Goal: Task Accomplishment & Management: Use online tool/utility

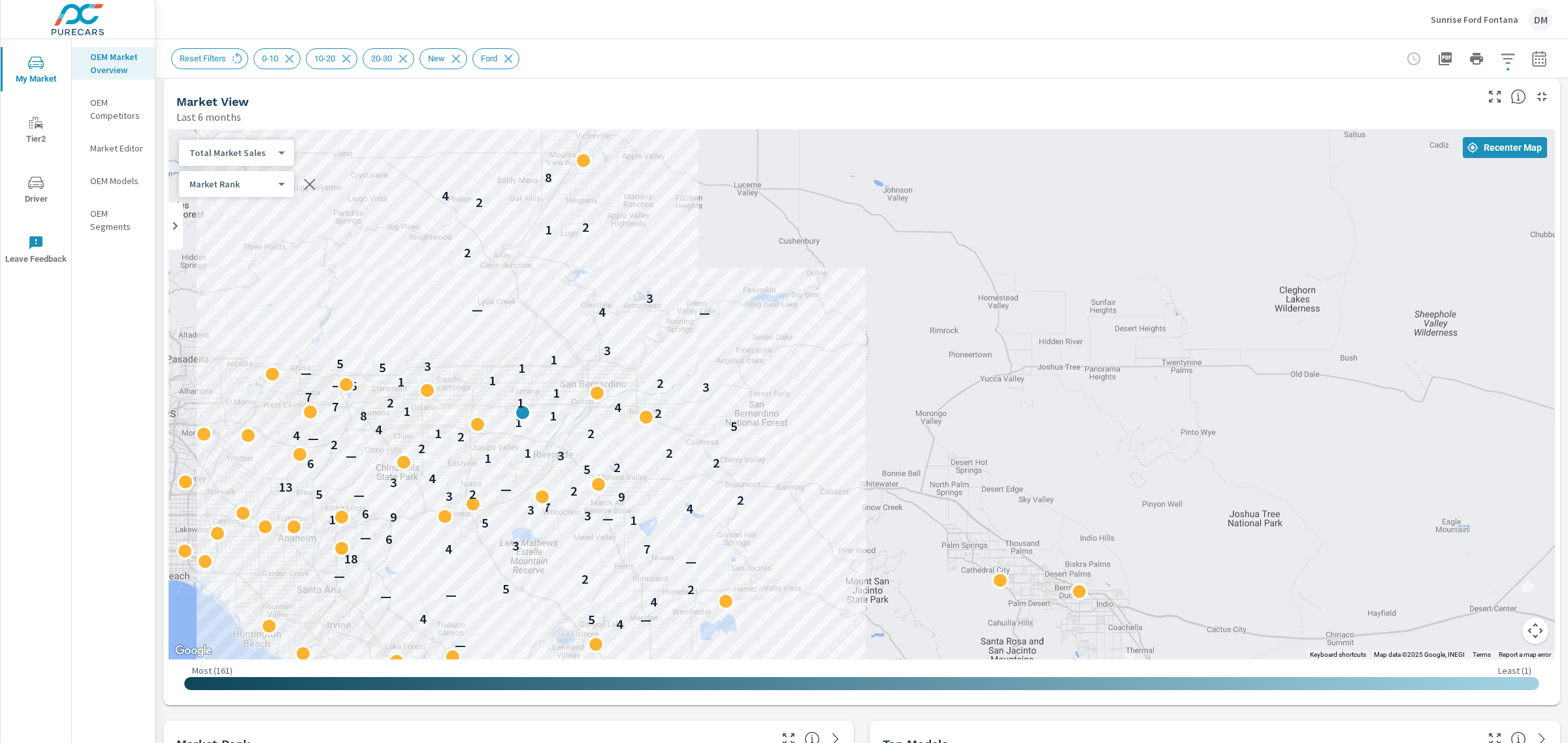
scroll to position [147, 0]
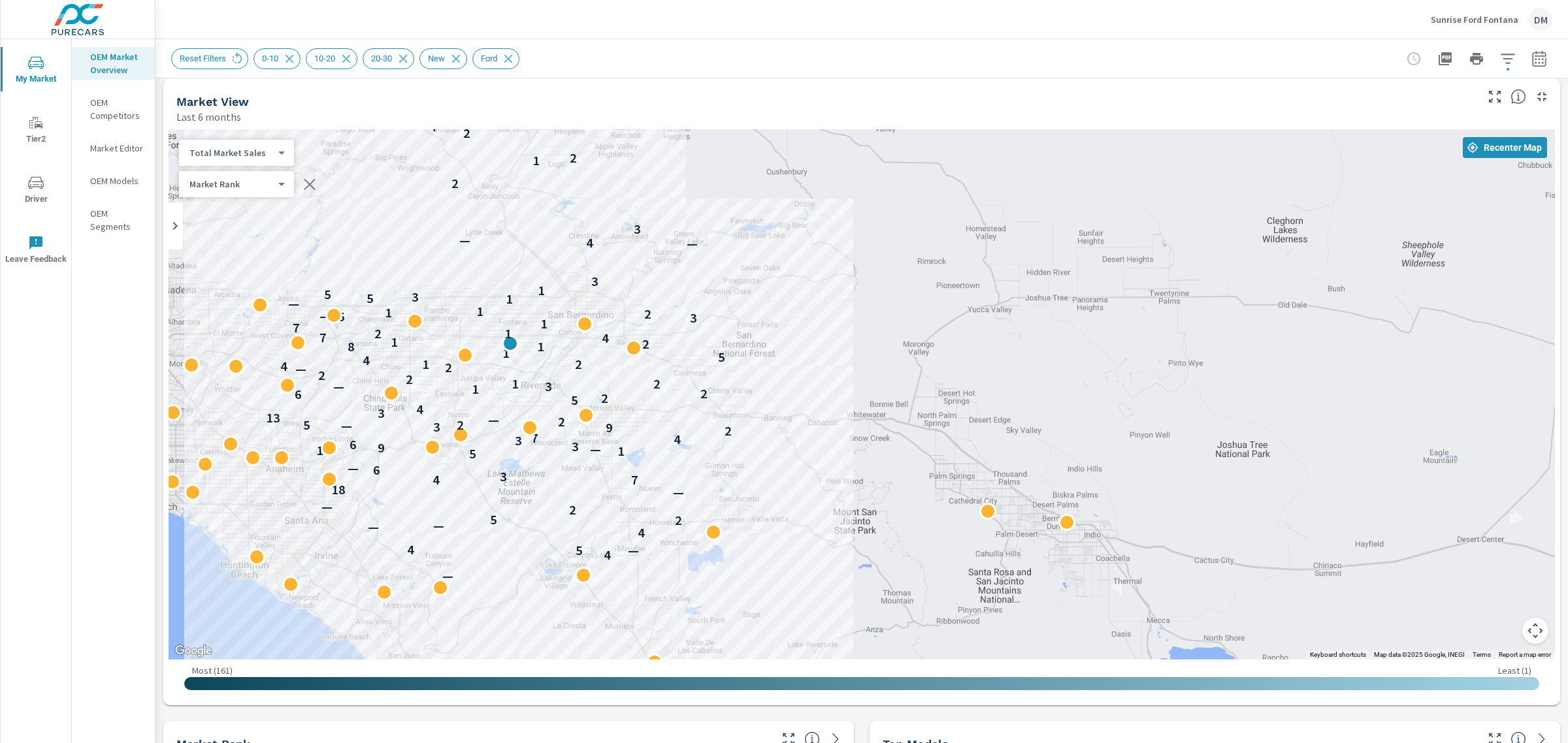
drag, startPoint x: 937, startPoint y: 338, endPoint x: 925, endPoint y: 263, distance: 76.0
click at [925, 263] on div "— 4 — 5 4 4 — — 2 5 2 — — 18 7 4 3 6 — 5 1 13 — 9 3 6 3 4 7 2 9 3 — 2 5 2 — 13 …" at bounding box center [861, 394] width 1386 height 530
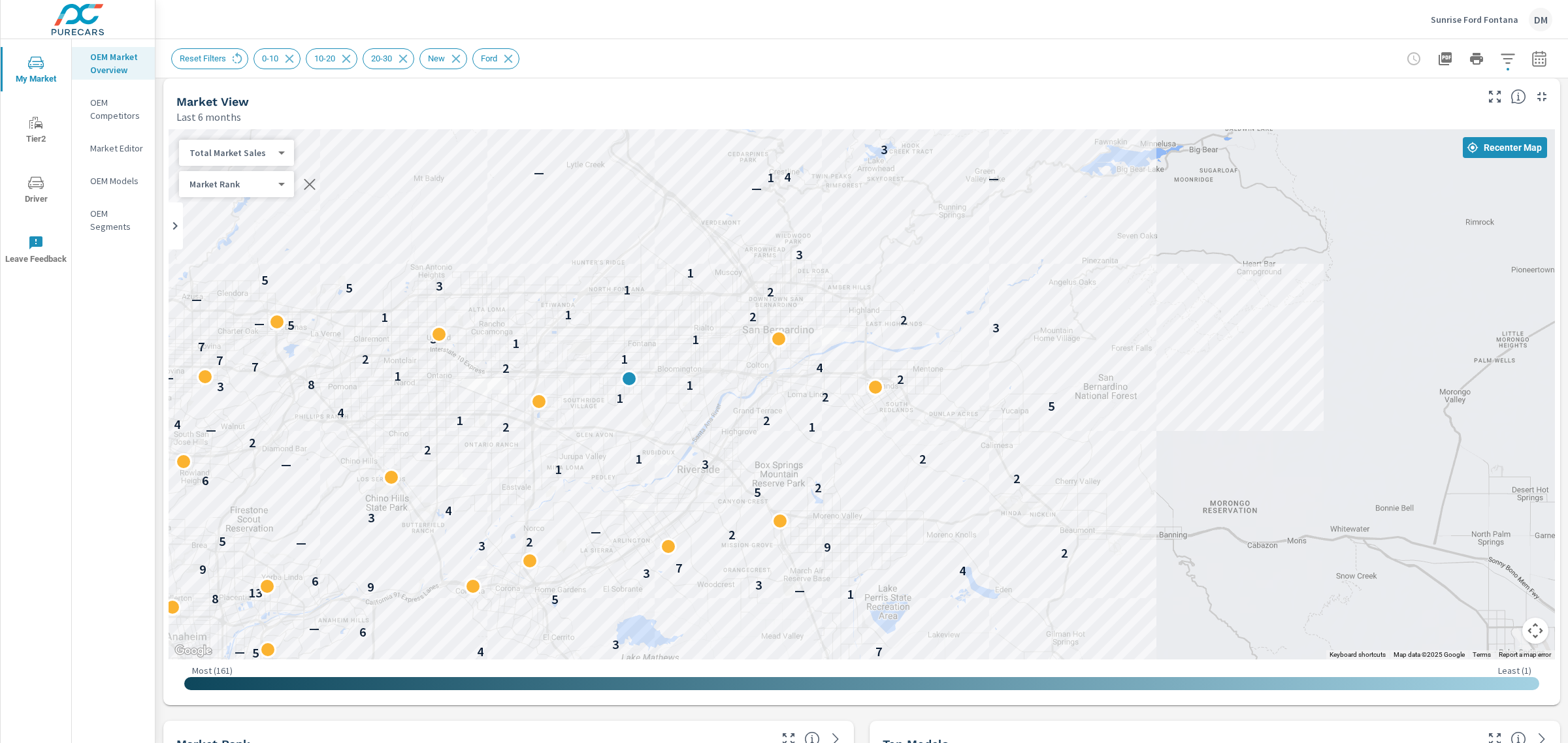
drag, startPoint x: 796, startPoint y: 330, endPoint x: 1346, endPoint y: 340, distance: 550.1
click at [1346, 340] on div "— 4 — 5 4 4 — — 2 5 2 — — — 5 7 — 4 3 6 — 5 8 1 13 — 9 3 6 3 4 9 7 2 9 3 — 2 5 …" at bounding box center [861, 394] width 1386 height 530
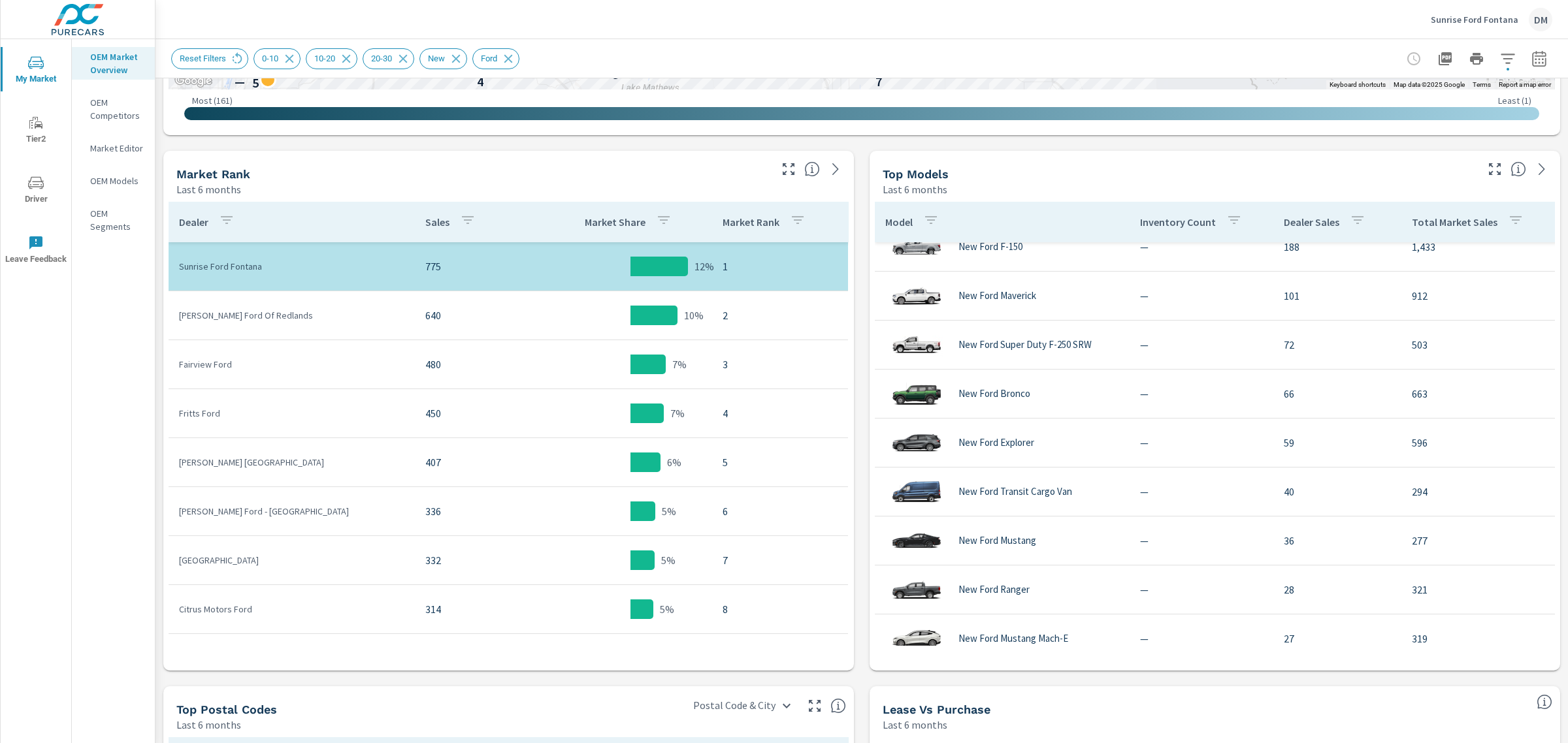
scroll to position [591, 0]
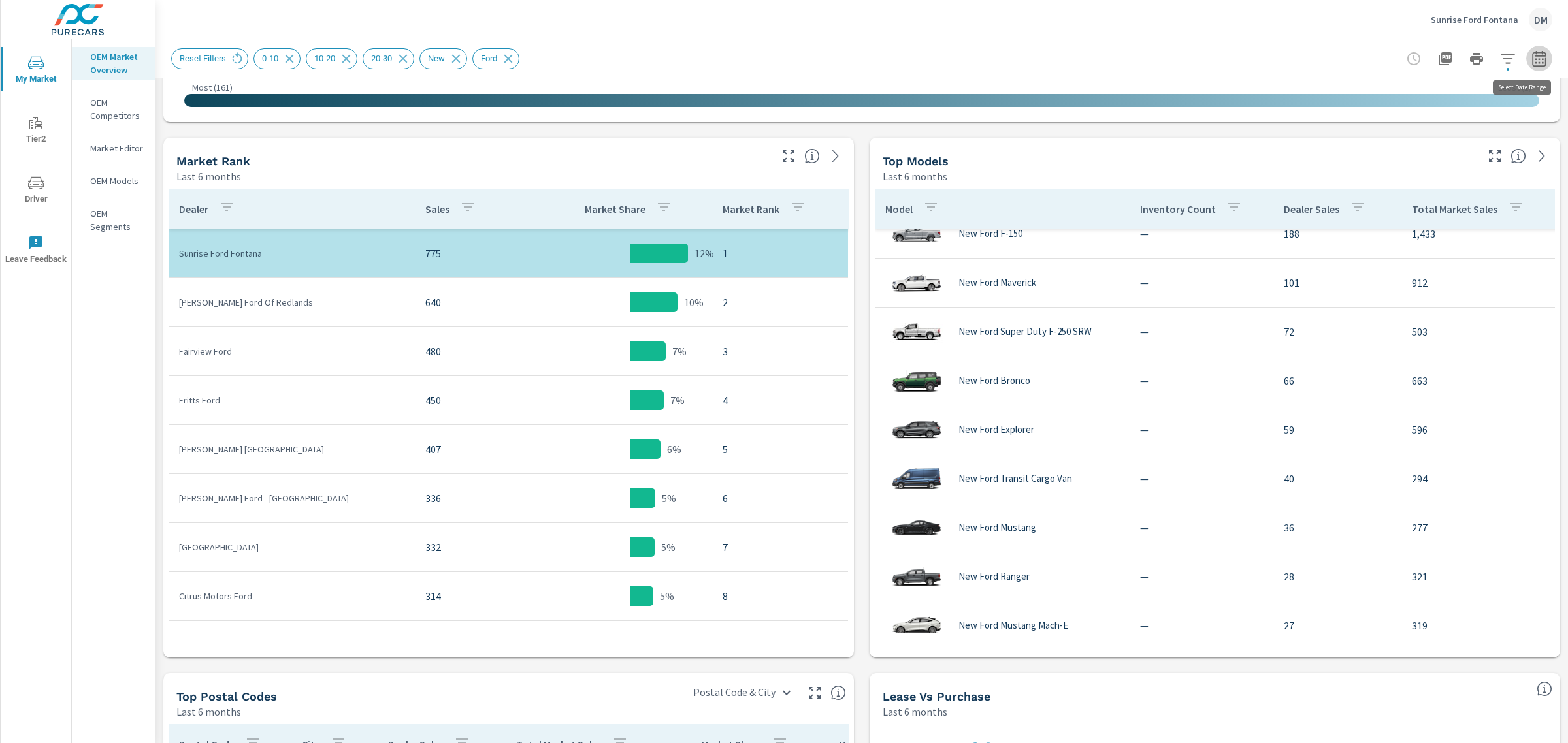
click at [1531, 61] on icon "button" at bounding box center [1539, 59] width 16 height 16
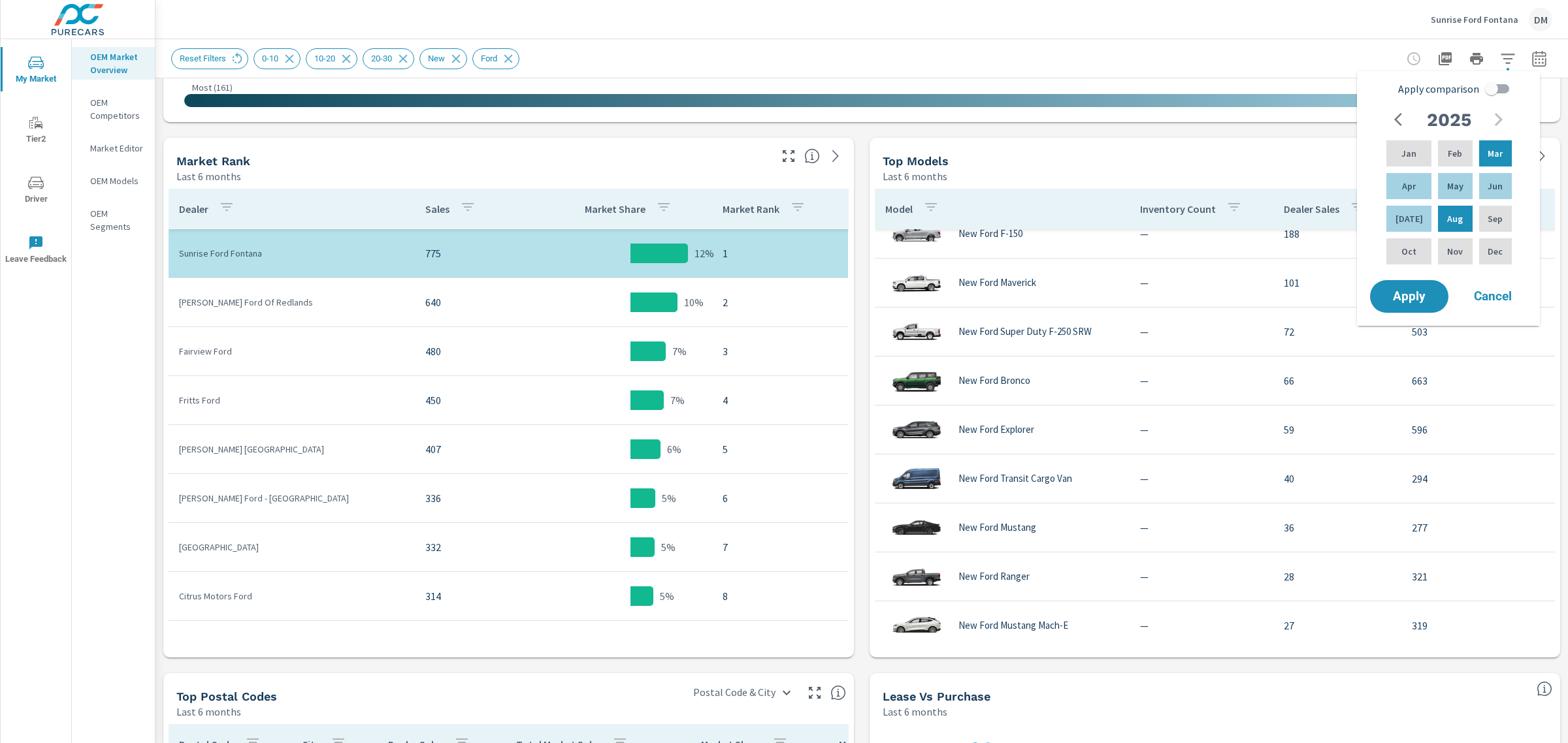
click at [1501, 83] on input "Apply comparison" at bounding box center [1491, 89] width 75 height 25
checkbox input "true"
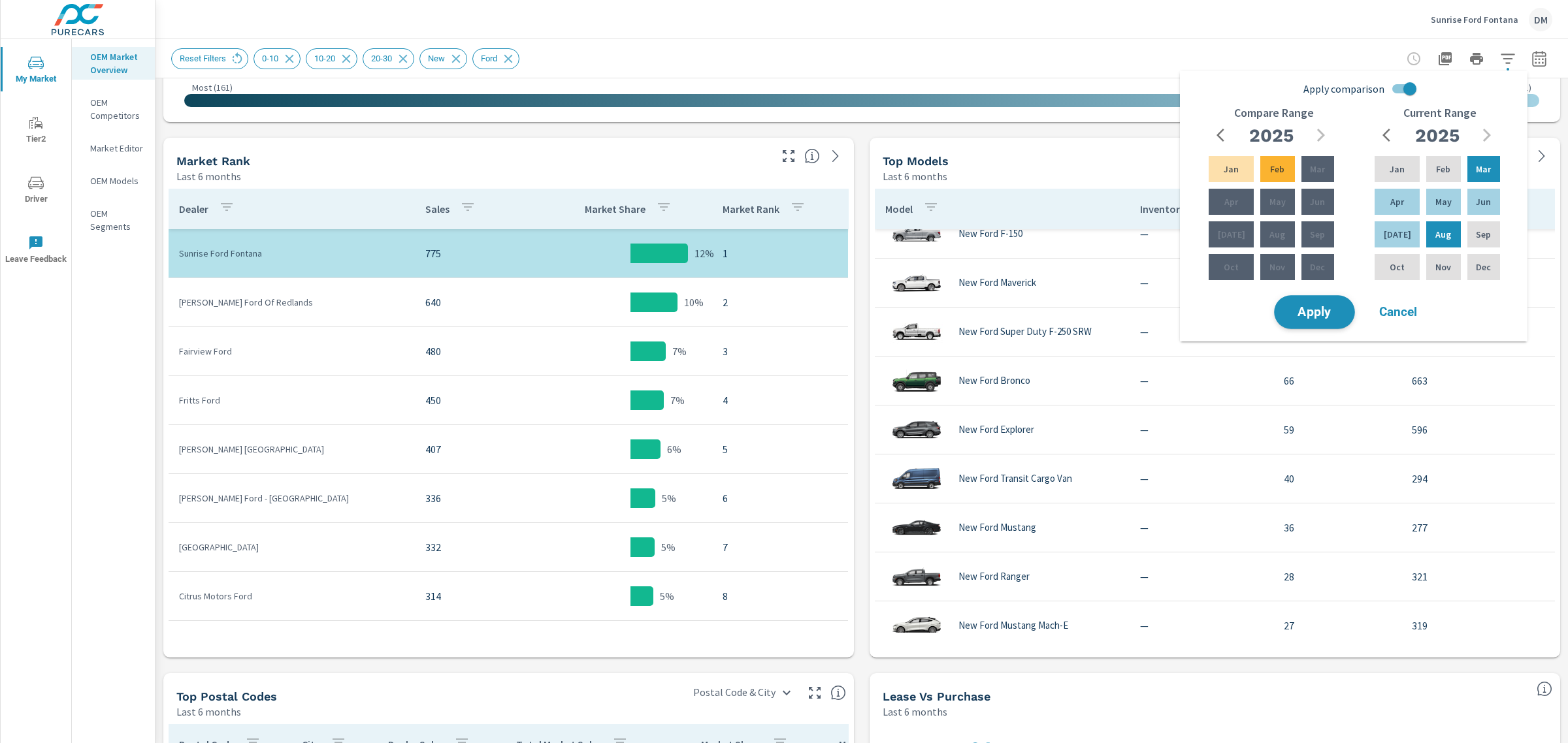
click at [1314, 318] on span "Apply" at bounding box center [1315, 312] width 54 height 12
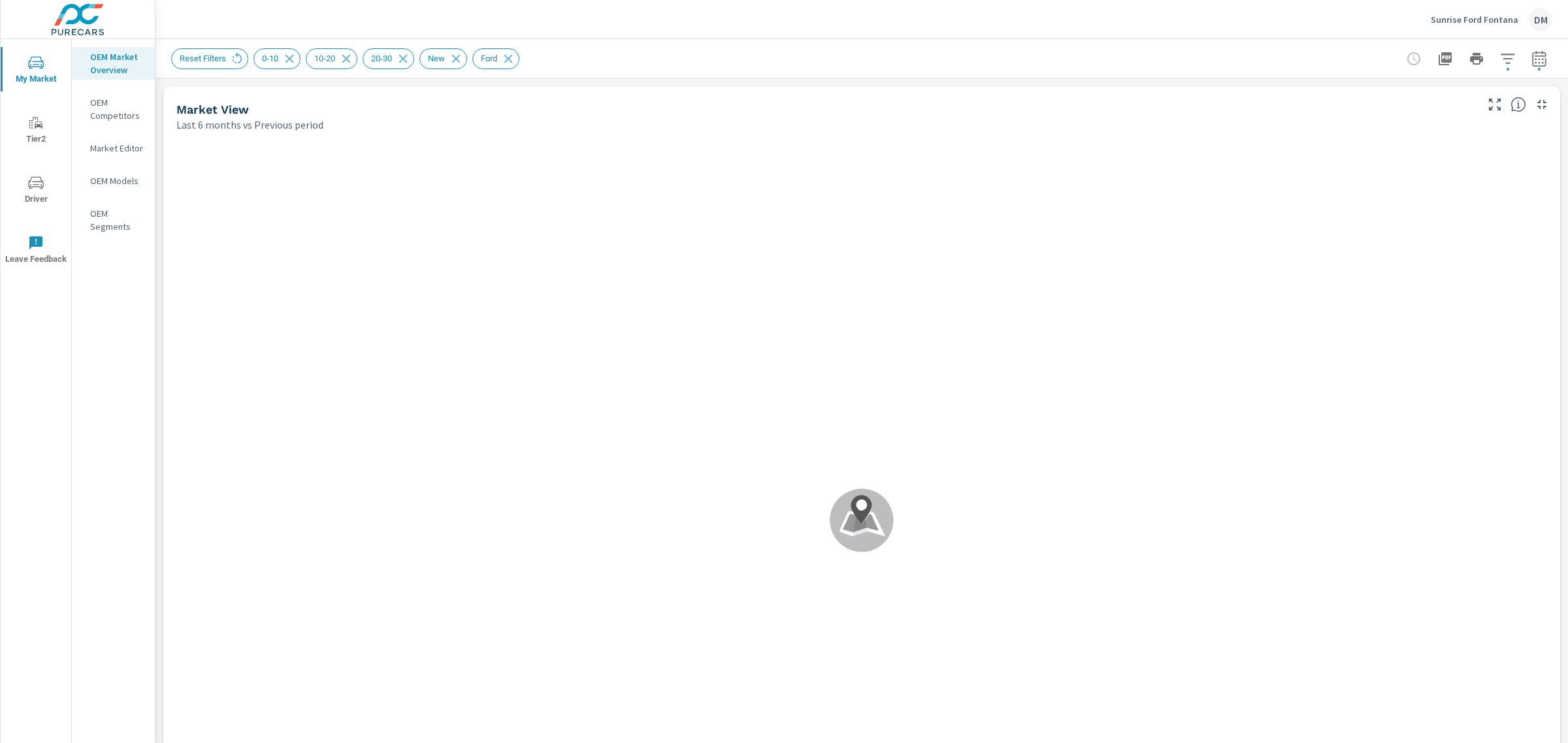
scroll to position [147, 0]
